Goal: Information Seeking & Learning: Learn about a topic

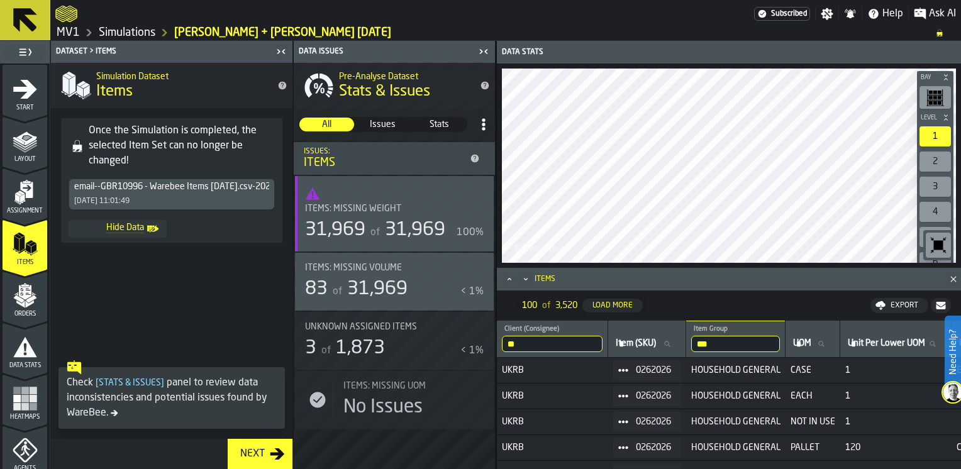
click at [76, 31] on link "MV1" at bounding box center [68, 33] width 23 height 14
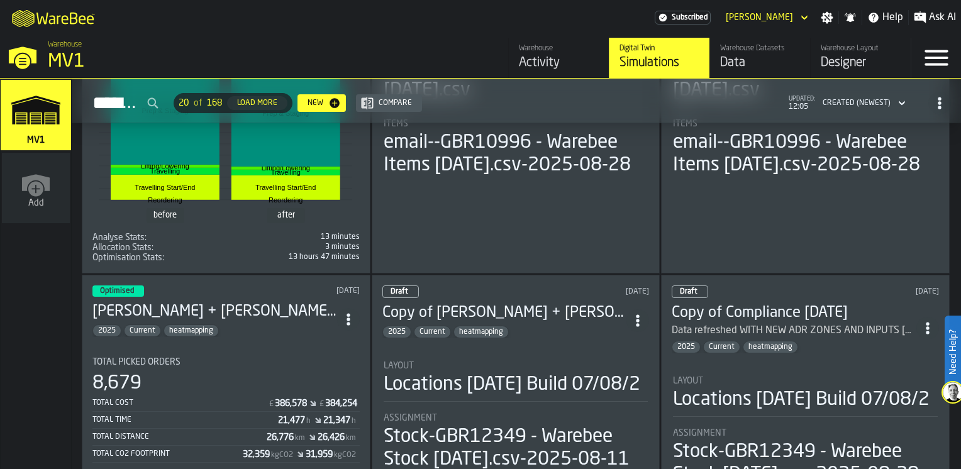
scroll to position [1258, 0]
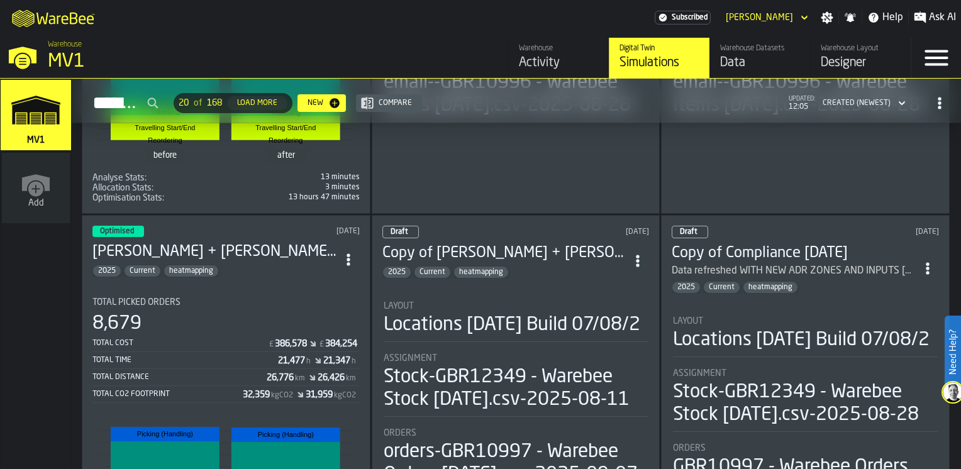
click at [327, 291] on section "Total Picked Orders 8,679 Total Cost £ 386,578 £ 384,254 Total Time 21,477 h 21…" at bounding box center [225, 468] width 267 height 360
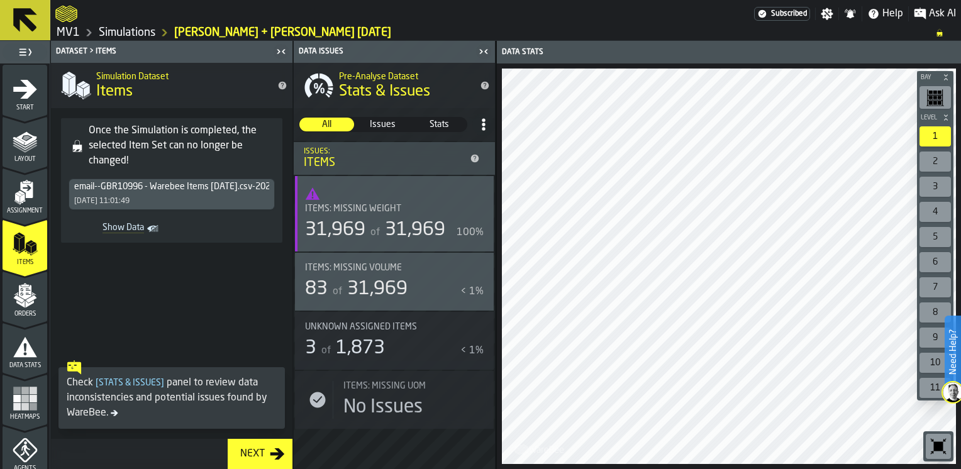
click at [24, 401] on icon "menu Heatmaps" at bounding box center [25, 398] width 25 height 25
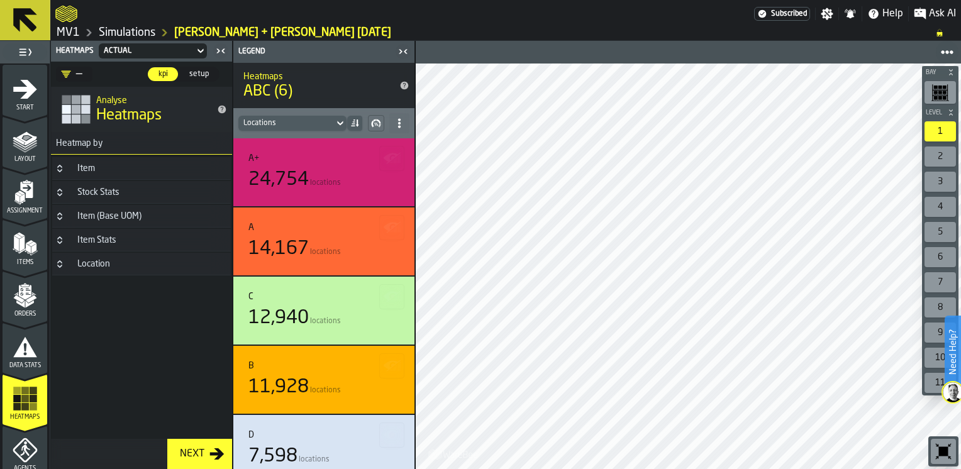
click at [63, 169] on icon "Button-Item-closed" at bounding box center [60, 169] width 10 height 10
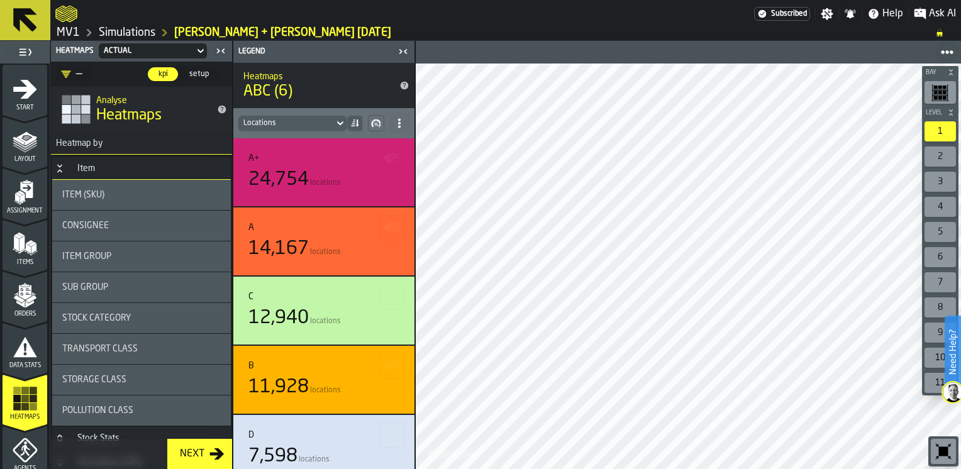
click at [91, 225] on span "Consignee" at bounding box center [85, 226] width 47 height 10
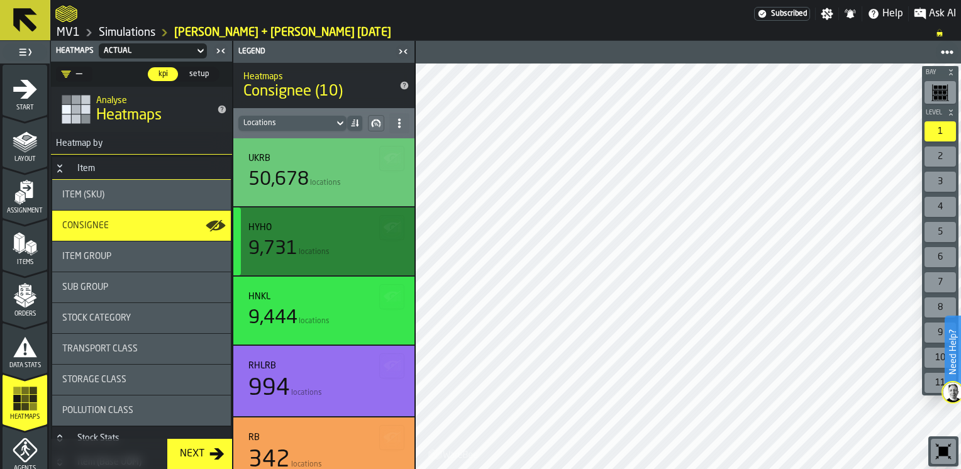
click at [327, 230] on div "HYHO" at bounding box center [324, 228] width 151 height 10
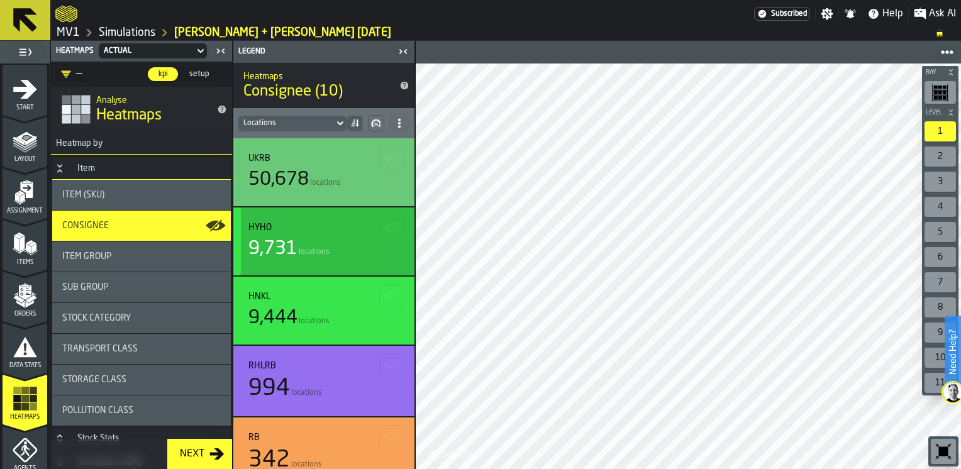
drag, startPoint x: 312, startPoint y: 310, endPoint x: 311, endPoint y: 323, distance: 13.2
click at [312, 308] on div "9,444 locations" at bounding box center [324, 318] width 151 height 23
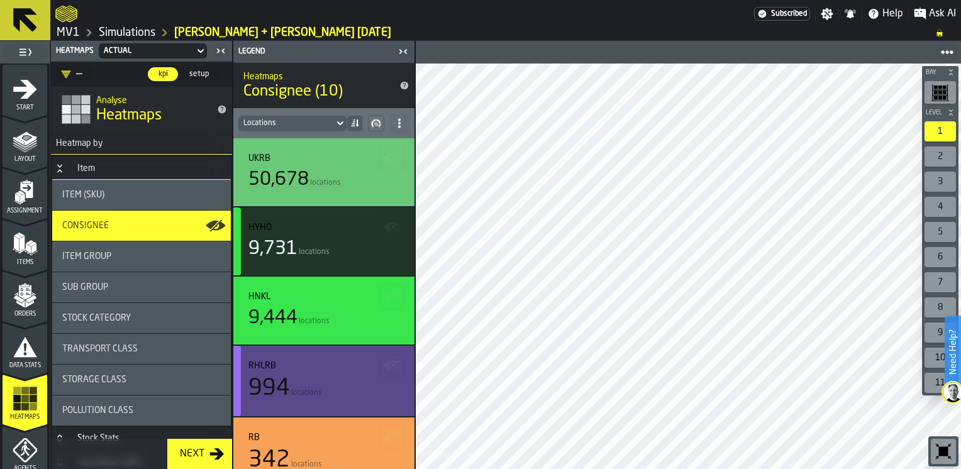
click at [306, 371] on div "RHLRB 994 locations" at bounding box center [324, 381] width 151 height 40
click at [309, 435] on div "RB" at bounding box center [324, 438] width 151 height 10
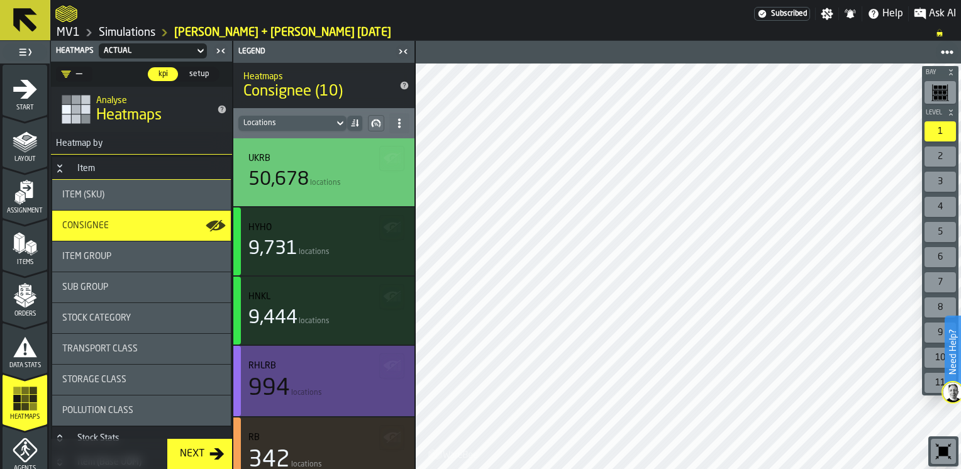
click at [330, 379] on div "994 locations" at bounding box center [324, 388] width 151 height 25
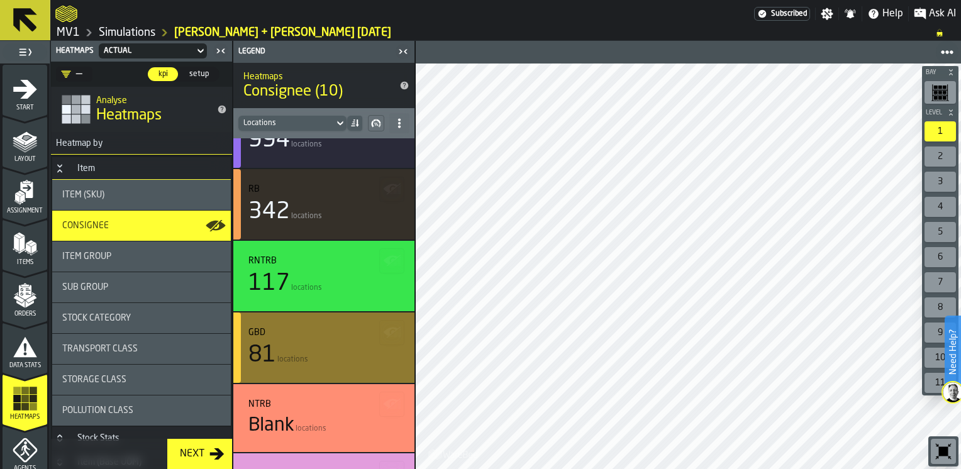
scroll to position [252, 0]
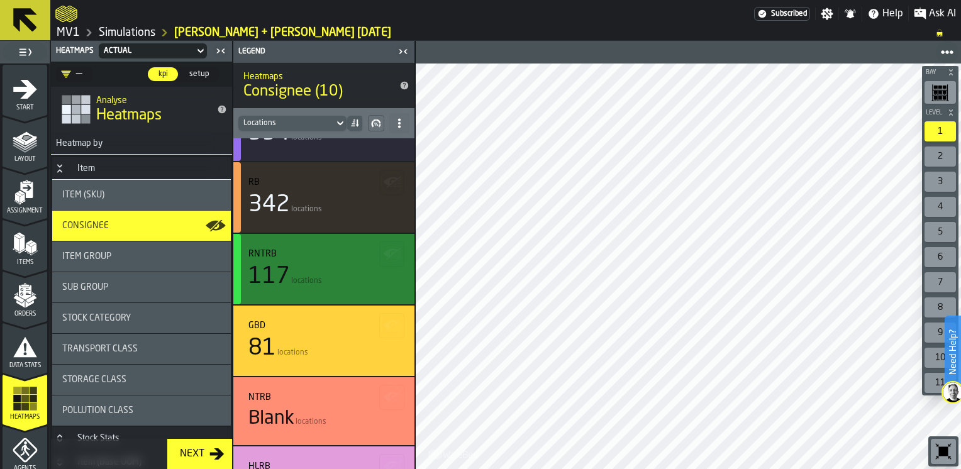
click at [318, 263] on div "RNTRB 117 locations" at bounding box center [324, 269] width 151 height 40
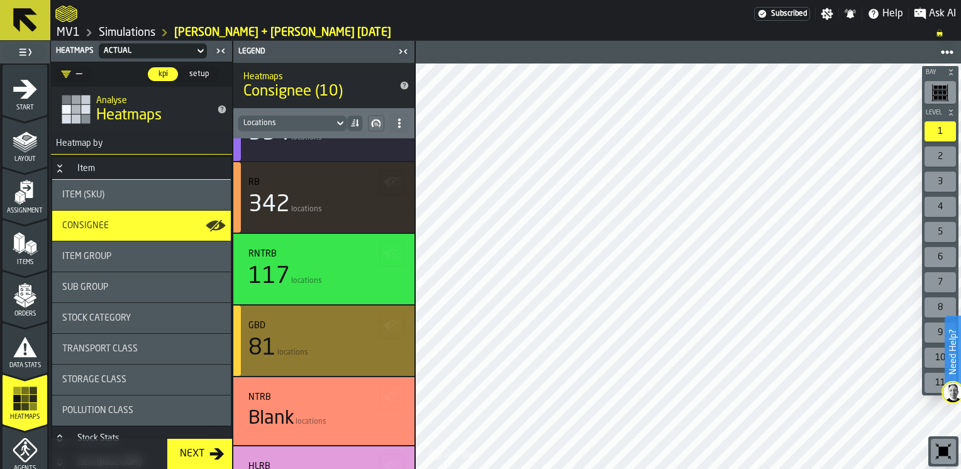
click at [311, 326] on div "GBD" at bounding box center [324, 326] width 151 height 10
click at [302, 406] on div "NTRB Blank locations" at bounding box center [324, 412] width 151 height 38
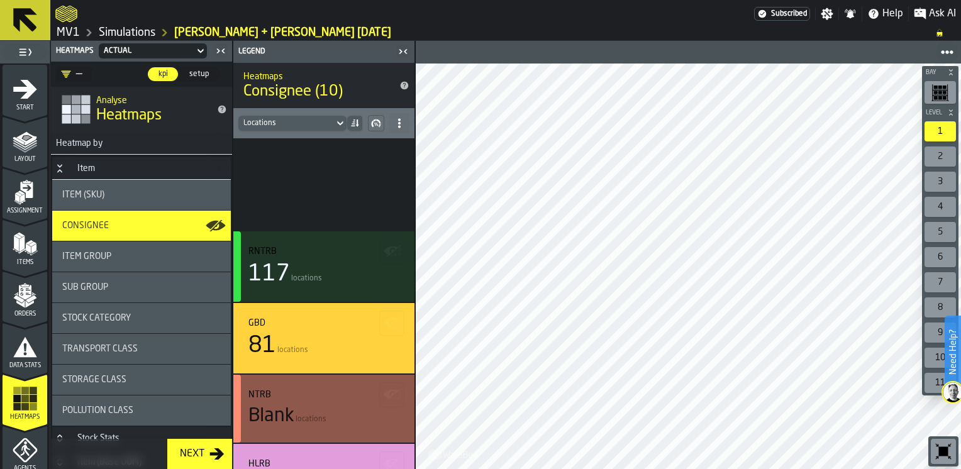
scroll to position [362, 0]
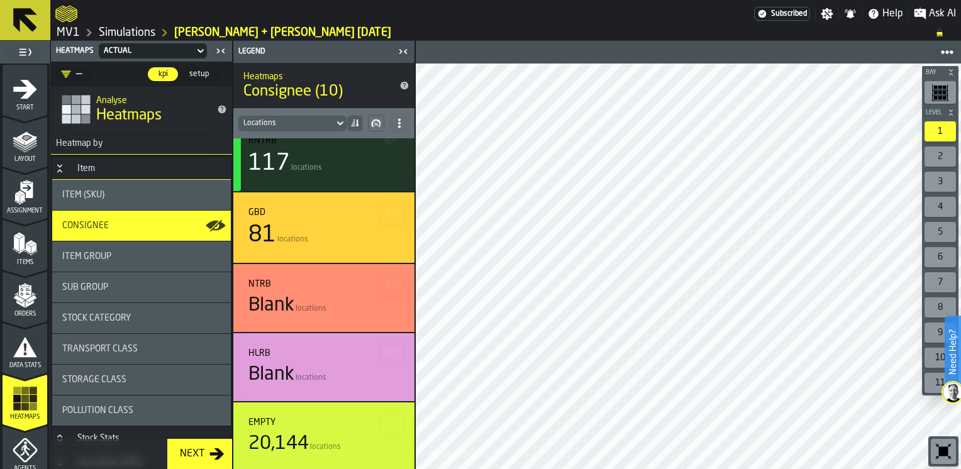
click at [312, 231] on div "81 locations" at bounding box center [324, 235] width 151 height 25
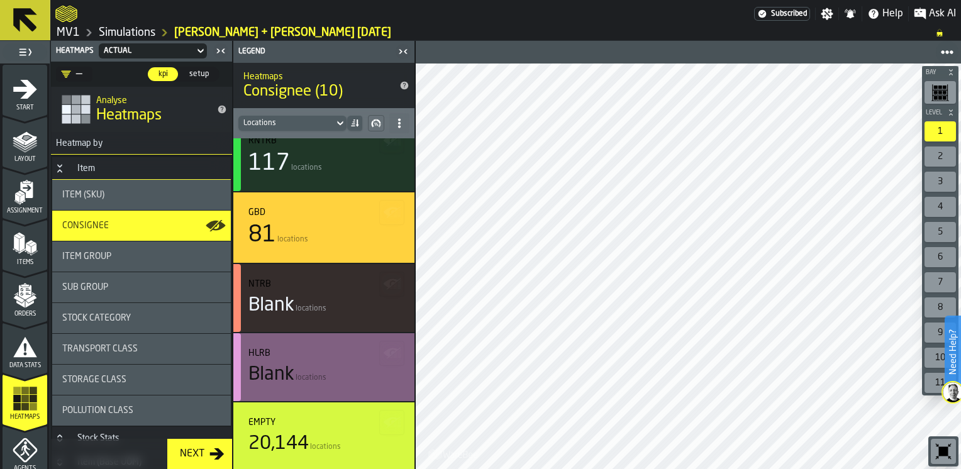
click at [300, 357] on div "HLRB" at bounding box center [324, 354] width 151 height 10
click at [300, 231] on div "81 locations" at bounding box center [324, 235] width 151 height 25
click at [300, 421] on div "Empty" at bounding box center [324, 423] width 151 height 10
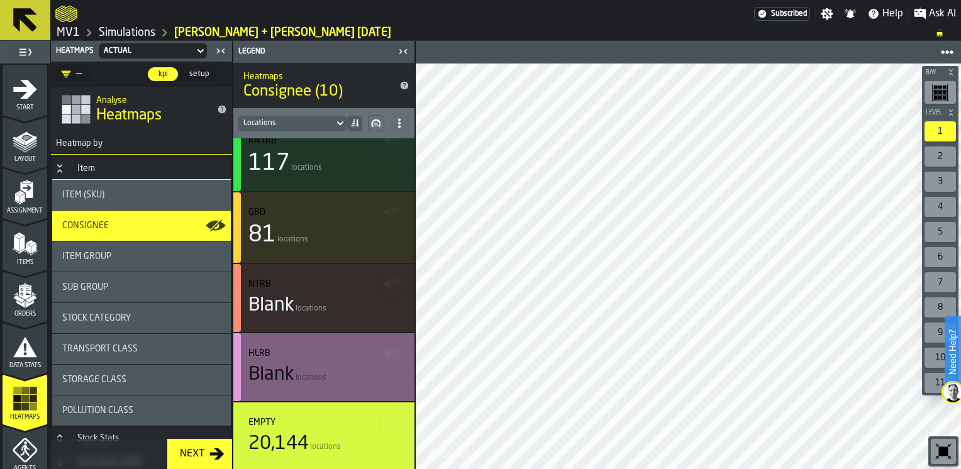
click at [305, 371] on div "Blank locations" at bounding box center [324, 375] width 151 height 23
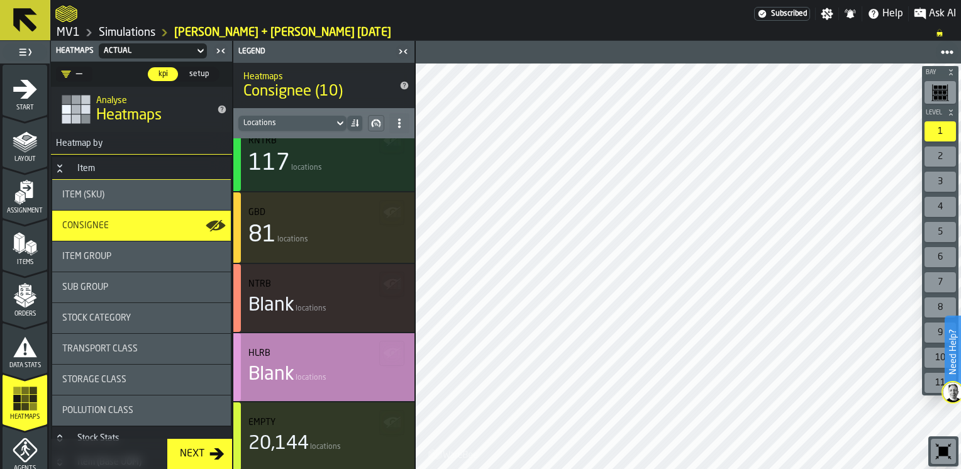
click at [337, 359] on div "HLRB Blank locations" at bounding box center [324, 368] width 151 height 38
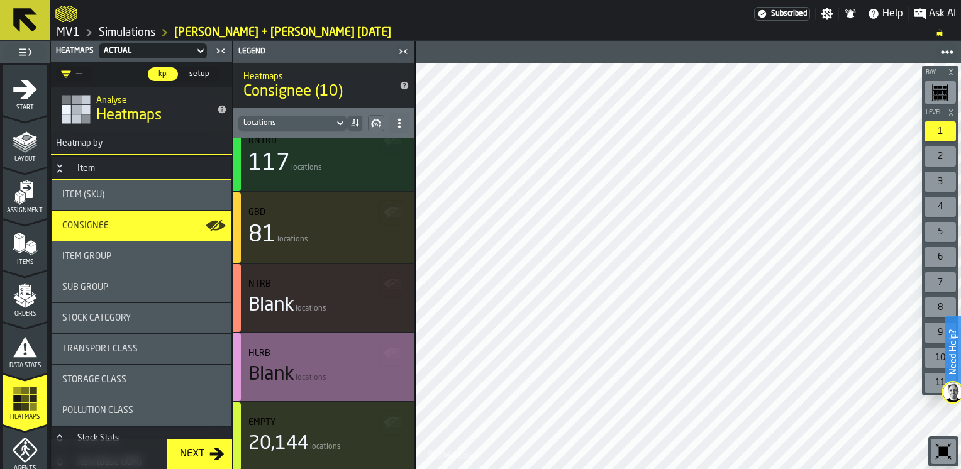
click at [346, 366] on div "Blank locations" at bounding box center [324, 375] width 151 height 23
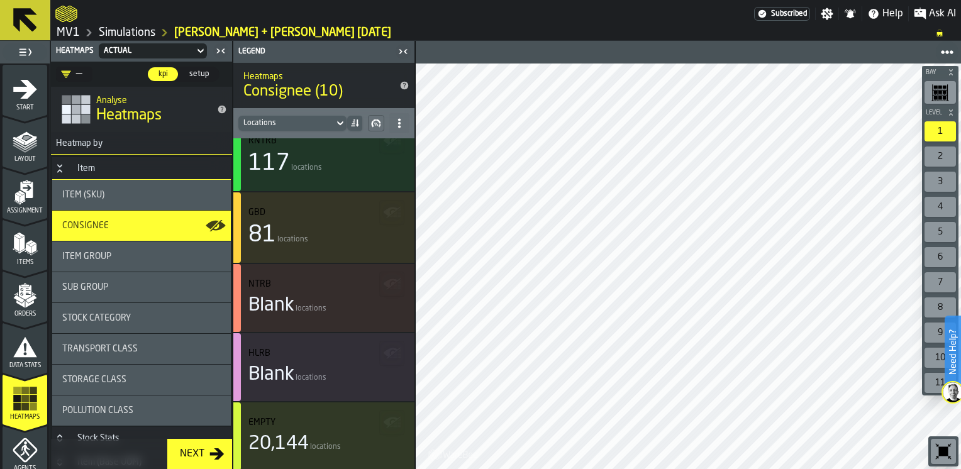
drag, startPoint x: 414, startPoint y: 355, endPoint x: 414, endPoint y: 332, distance: 22.7
click at [414, 332] on div "Legend Heatmaps Consignee (10) Locations RNTRB 117 locations GBD 81 locations N…" at bounding box center [324, 255] width 182 height 429
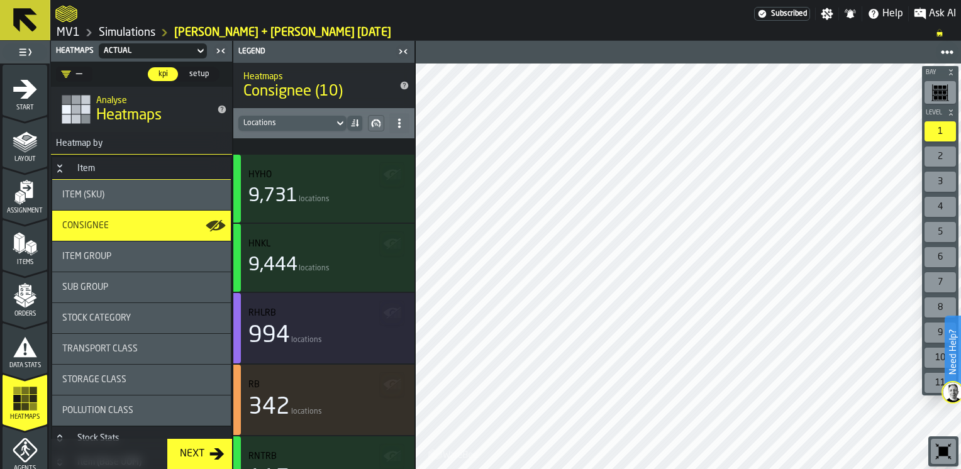
scroll to position [0, 0]
